Goal: Find specific page/section: Find specific page/section

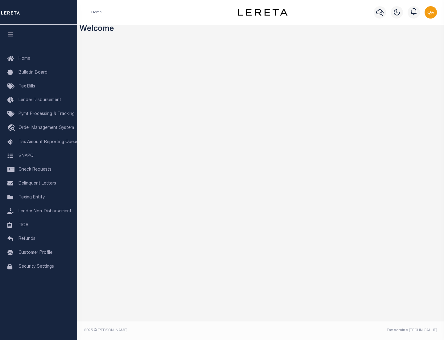
click at [39, 225] on link "TIQA" at bounding box center [38, 225] width 77 height 14
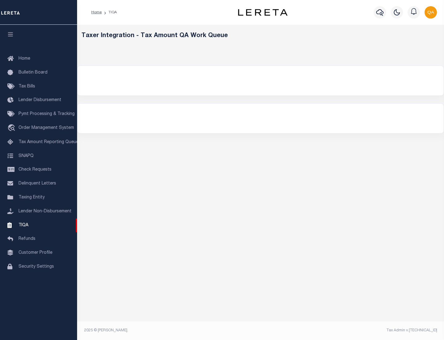
select select "200"
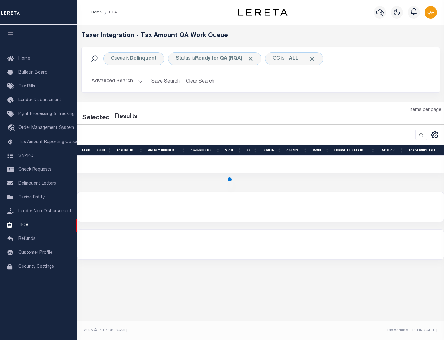
select select "200"
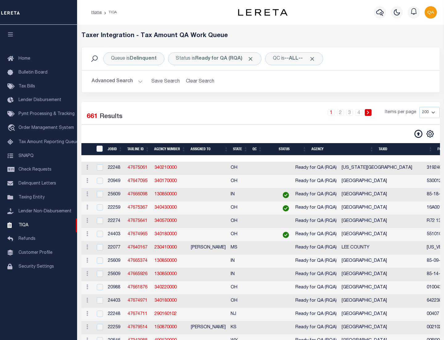
click at [253, 59] on span "Click to Remove" at bounding box center [251, 59] width 6 height 6
